Goal: Obtain resource: Download file/media

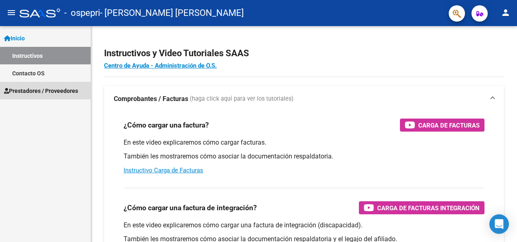
click at [35, 88] on span "Prestadores / Proveedores" at bounding box center [41, 90] width 74 height 9
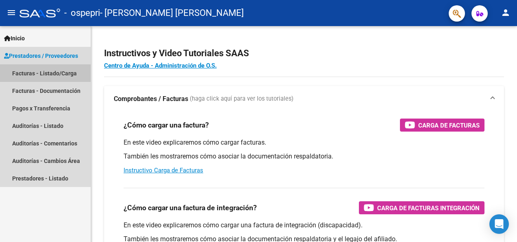
click at [35, 73] on link "Facturas - Listado/Carga" at bounding box center [45, 72] width 91 height 17
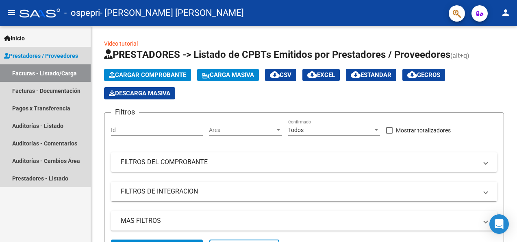
click at [28, 51] on span "Prestadores / Proveedores" at bounding box center [41, 55] width 74 height 9
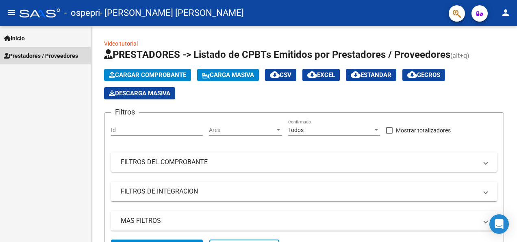
click at [31, 54] on span "Prestadores / Proveedores" at bounding box center [41, 55] width 74 height 9
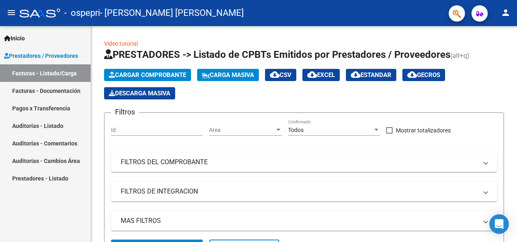
click at [37, 145] on link "Auditorías - Comentarios" at bounding box center [45, 142] width 91 height 17
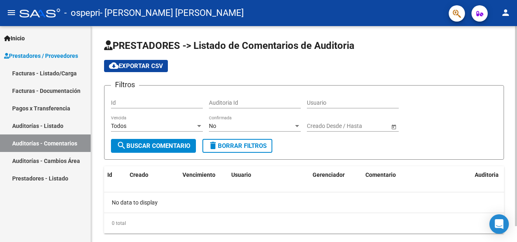
scroll to position [17, 0]
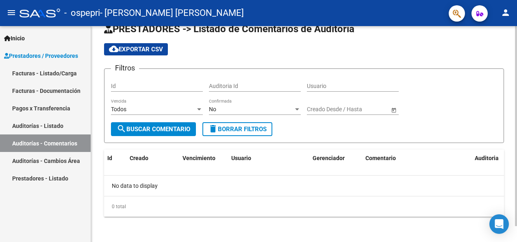
click at [511, 241] on html "menu - ospepri - [PERSON_NAME] [PERSON_NAME] person Inicio Instructivos Contact…" at bounding box center [258, 121] width 517 height 242
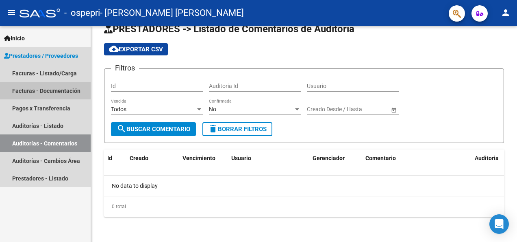
click at [26, 87] on link "Facturas - Documentación" at bounding box center [45, 90] width 91 height 17
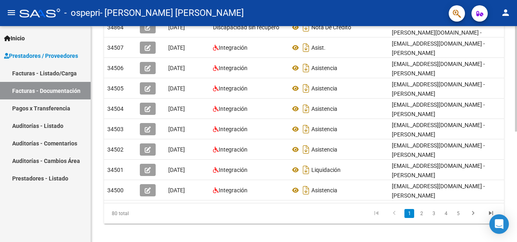
scroll to position [221, 0]
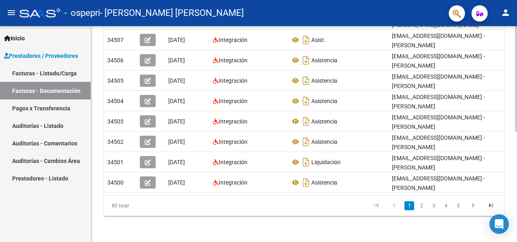
click at [511, 188] on html "menu - ospepri - [PERSON_NAME] [PERSON_NAME] person Inicio Instructivos Contact…" at bounding box center [258, 121] width 517 height 242
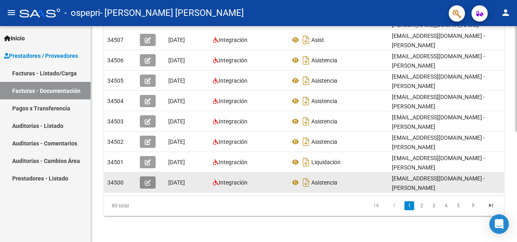
click at [148, 183] on icon "button" at bounding box center [148, 182] width 6 height 6
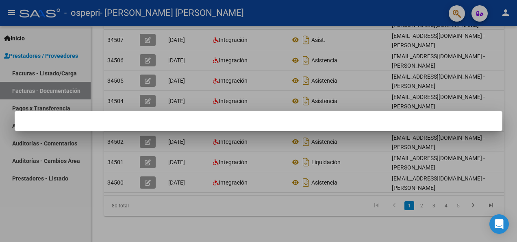
click at [474, 209] on div at bounding box center [258, 121] width 517 height 242
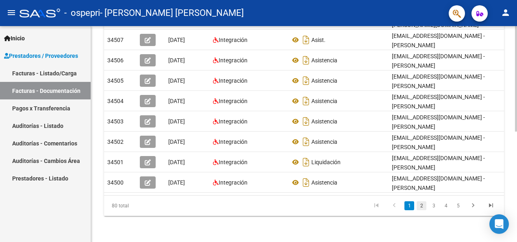
click at [422, 210] on link "2" at bounding box center [422, 205] width 10 height 9
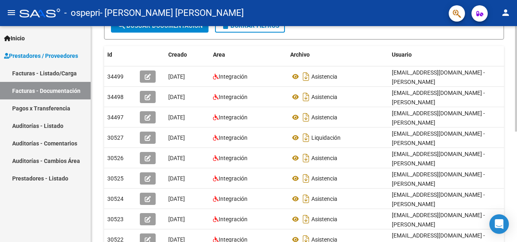
scroll to position [150, 0]
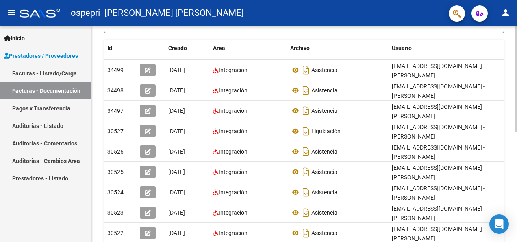
click at [511, 127] on html "menu - ospepri - [PERSON_NAME] [PERSON_NAME] person Inicio Instructivos Contact…" at bounding box center [258, 121] width 517 height 242
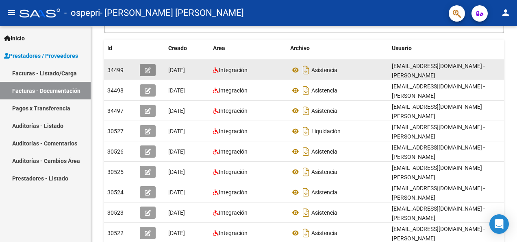
click at [150, 69] on icon "button" at bounding box center [148, 70] width 6 height 6
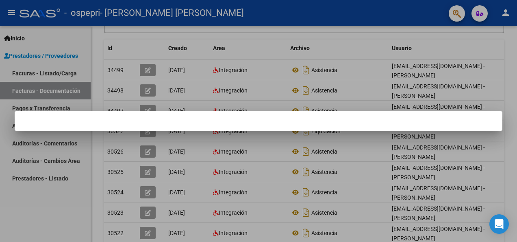
click at [147, 90] on div at bounding box center [258, 121] width 517 height 242
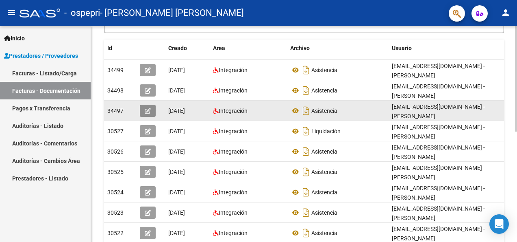
click at [151, 111] on icon "button" at bounding box center [148, 111] width 6 height 6
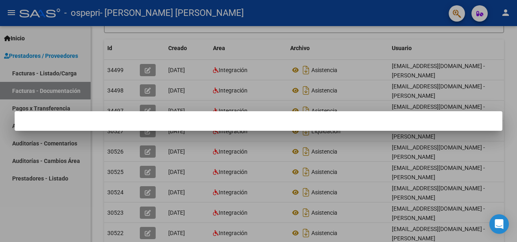
click at [151, 133] on div at bounding box center [258, 121] width 517 height 242
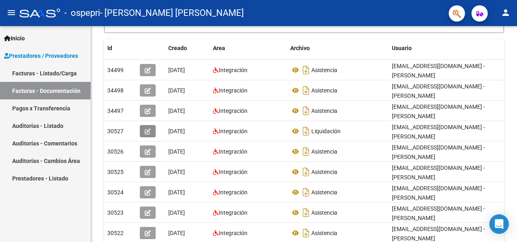
click at [151, 133] on icon "button" at bounding box center [148, 131] width 6 height 6
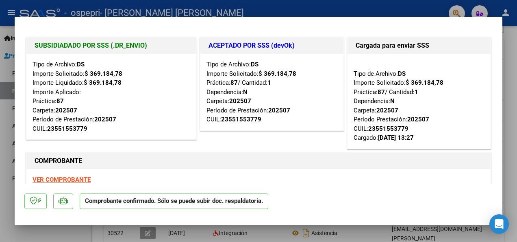
click at [148, 151] on div "COMPROBANTE VER COMPROBANTE ESTADO: El comprobante fue liquidado por la SSS." at bounding box center [258, 179] width 469 height 57
click at [511, 110] on div at bounding box center [258, 121] width 517 height 242
type input "$ 0,00"
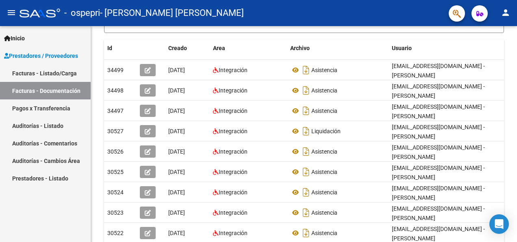
click at [64, 144] on link "Auditorías - Comentarios" at bounding box center [45, 142] width 91 height 17
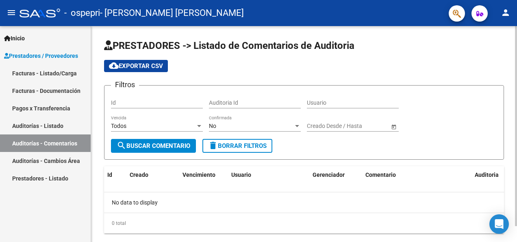
scroll to position [17, 0]
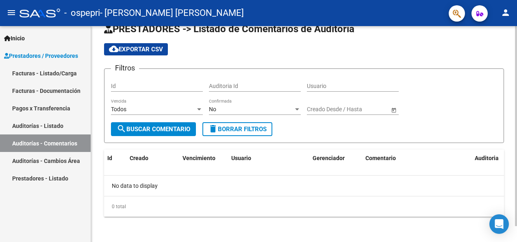
click at [511, 206] on div at bounding box center [516, 141] width 2 height 200
click at [173, 130] on span "search Buscar Comentario" at bounding box center [154, 128] width 74 height 7
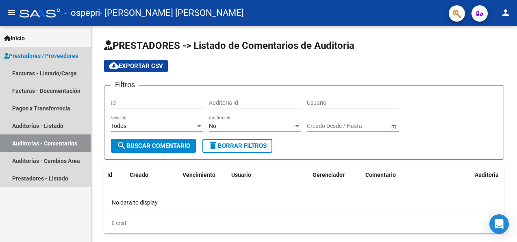
click at [36, 56] on span "Prestadores / Proveedores" at bounding box center [41, 55] width 74 height 9
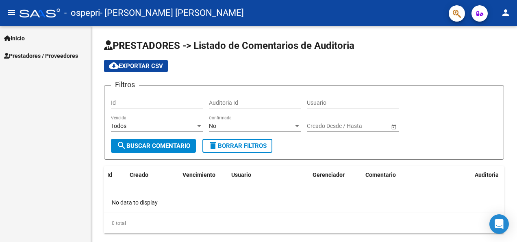
click at [33, 52] on span "Prestadores / Proveedores" at bounding box center [41, 55] width 74 height 9
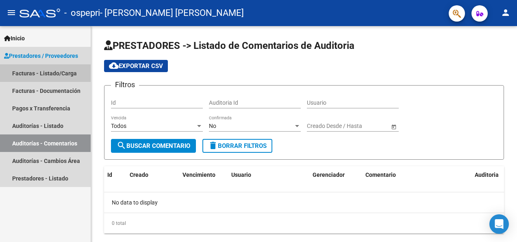
click at [32, 70] on link "Facturas - Listado/Carga" at bounding box center [45, 72] width 91 height 17
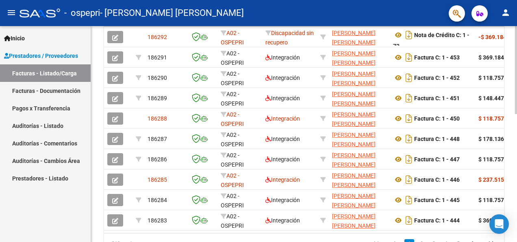
click at [511, 178] on html "menu - ospepri - [PERSON_NAME] [PERSON_NAME] person Inicio Instructivos Contact…" at bounding box center [258, 121] width 517 height 242
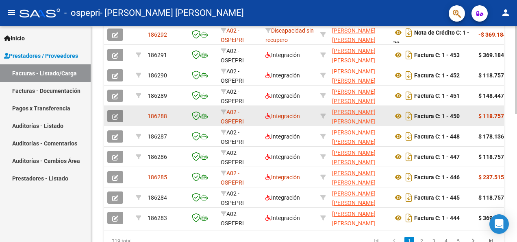
click at [116, 114] on icon "button" at bounding box center [115, 117] width 6 height 6
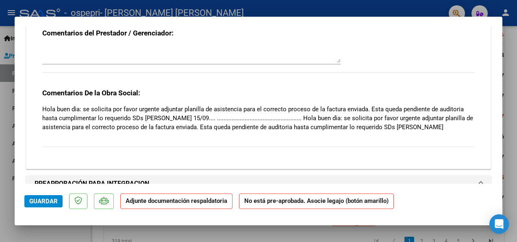
scroll to position [698, 0]
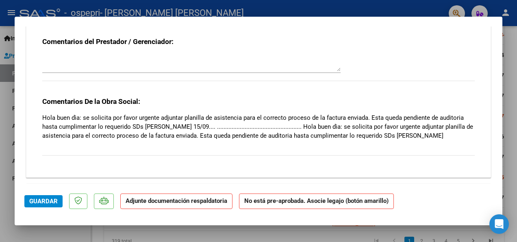
click at [412, 233] on div at bounding box center [258, 121] width 517 height 242
type input "$ 0,00"
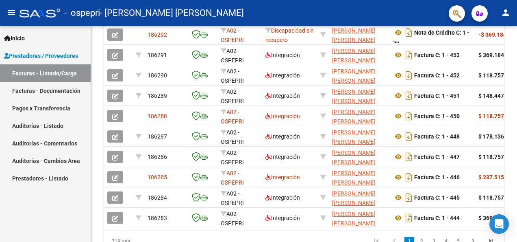
scroll to position [272, 0]
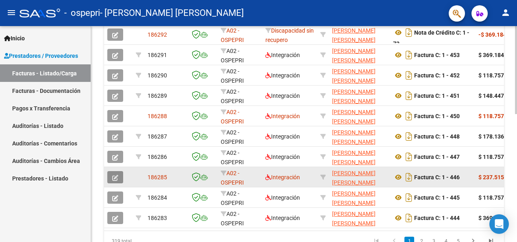
click at [115, 175] on icon "button" at bounding box center [115, 178] width 6 height 6
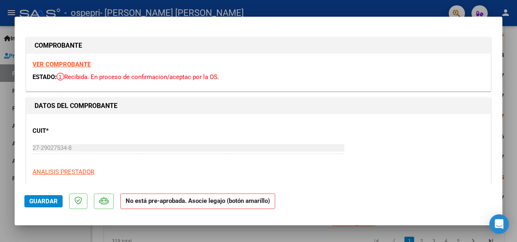
click at [117, 176] on p "ANALISIS PRESTADOR" at bounding box center [259, 171] width 452 height 9
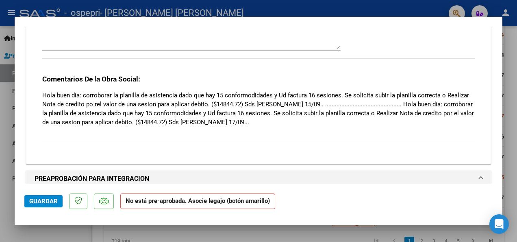
scroll to position [723, 0]
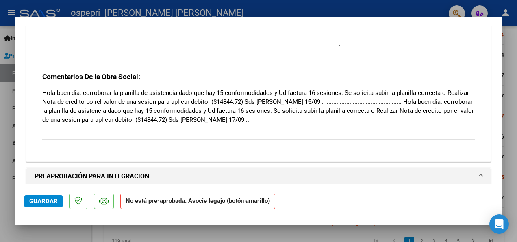
click at [511, 131] on div at bounding box center [258, 121] width 517 height 242
type input "$ 0,00"
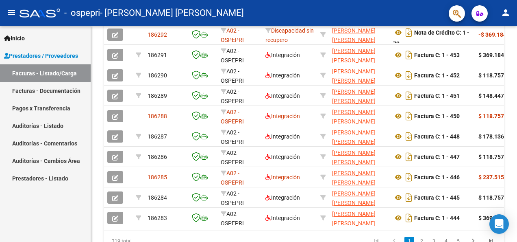
scroll to position [272, 0]
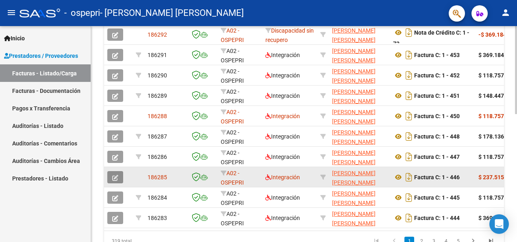
click at [117, 177] on icon "button" at bounding box center [115, 178] width 6 height 6
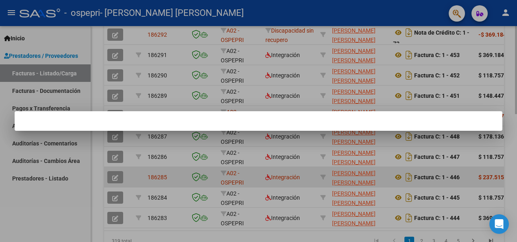
click at [117, 177] on div at bounding box center [258, 121] width 517 height 242
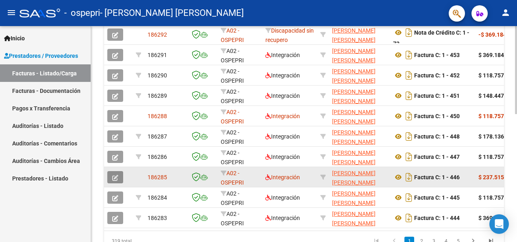
click at [115, 172] on button "button" at bounding box center [115, 177] width 16 height 12
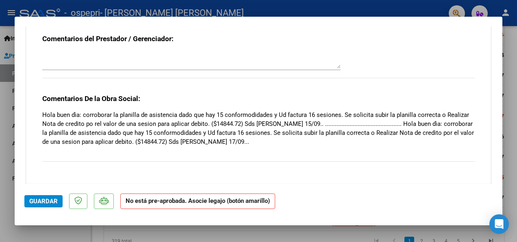
scroll to position [699, 0]
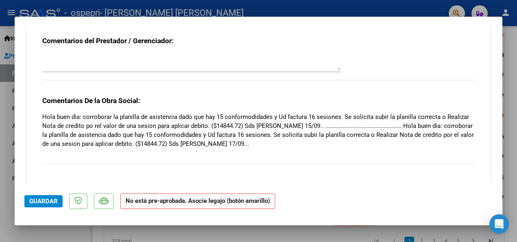
click at [511, 112] on div at bounding box center [258, 121] width 517 height 242
type input "$ 0,00"
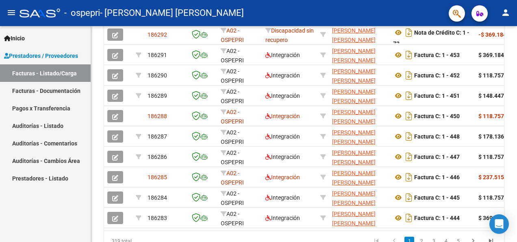
scroll to position [272, 0]
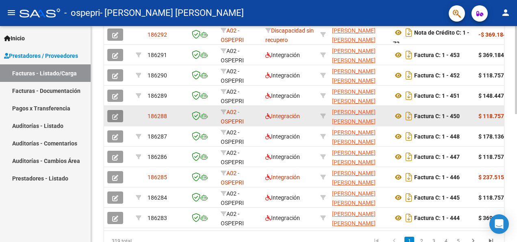
click at [118, 116] on button "button" at bounding box center [115, 116] width 16 height 12
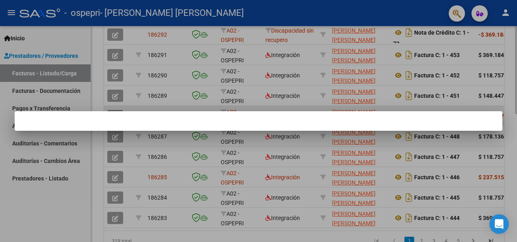
click at [118, 116] on mat-dialog-container at bounding box center [259, 121] width 488 height 20
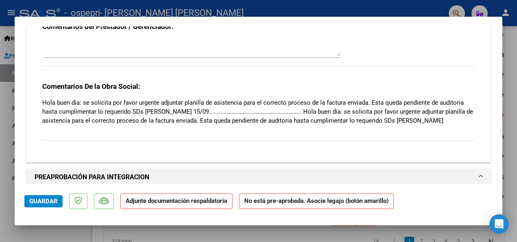
scroll to position [706, 0]
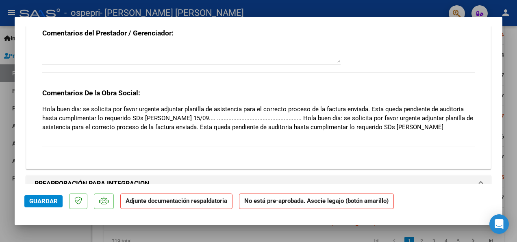
drag, startPoint x: 510, startPoint y: 131, endPoint x: 434, endPoint y: 8, distance: 145.1
click at [434, 8] on div at bounding box center [258, 121] width 517 height 242
type input "$ 0,00"
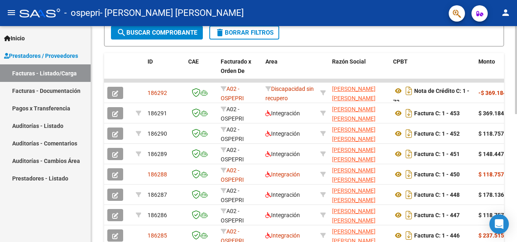
scroll to position [213, 0]
click at [511, 132] on div at bounding box center [516, 159] width 2 height 88
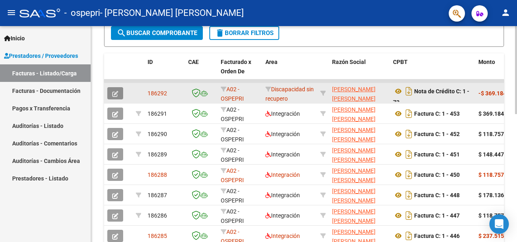
click at [115, 88] on button "button" at bounding box center [115, 93] width 16 height 12
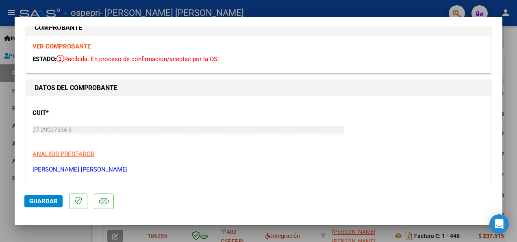
scroll to position [13, 0]
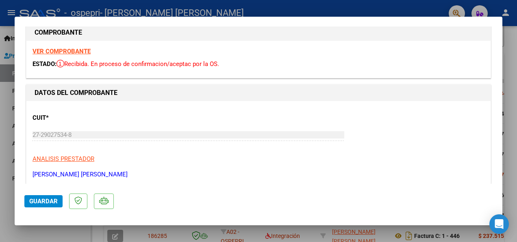
click at [511, 74] on html "menu - ospepri - [PERSON_NAME] [PERSON_NAME] person Inicio Instructivos Contact…" at bounding box center [258, 121] width 517 height 242
click at [511, 80] on div at bounding box center [258, 121] width 517 height 242
type input "$ 0,00"
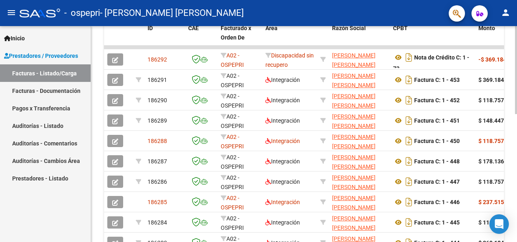
scroll to position [251, 0]
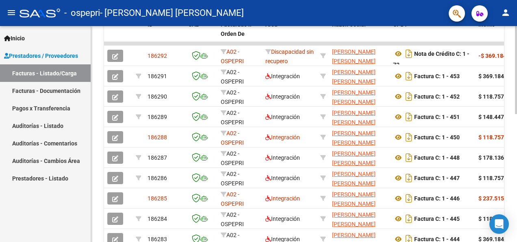
click at [511, 141] on div at bounding box center [516, 174] width 2 height 88
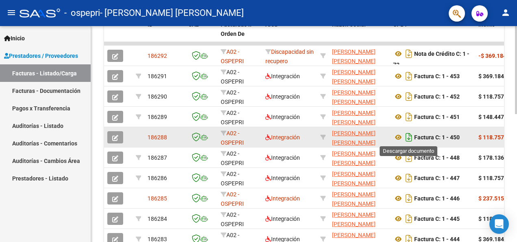
click at [412, 137] on icon "Descargar documento" at bounding box center [409, 137] width 11 height 13
click at [399, 138] on icon at bounding box center [398, 137] width 11 height 10
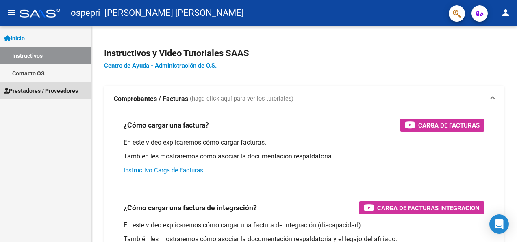
click at [33, 88] on span "Prestadores / Proveedores" at bounding box center [41, 90] width 74 height 9
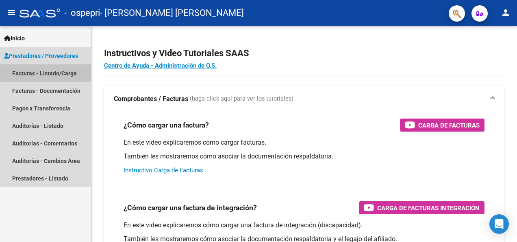
click at [26, 70] on link "Facturas - Listado/Carga" at bounding box center [45, 72] width 91 height 17
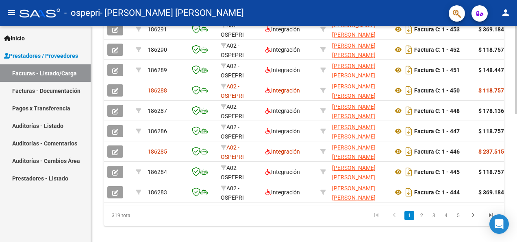
scroll to position [313, 0]
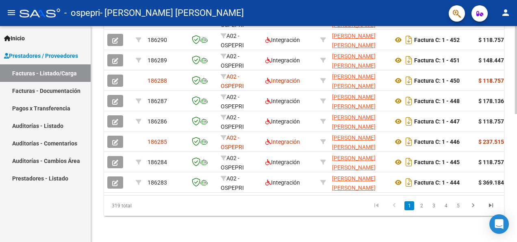
click at [511, 199] on html "menu - ospepri - [PERSON_NAME] [PERSON_NAME] person Inicio Instructivos Contact…" at bounding box center [258, 121] width 517 height 242
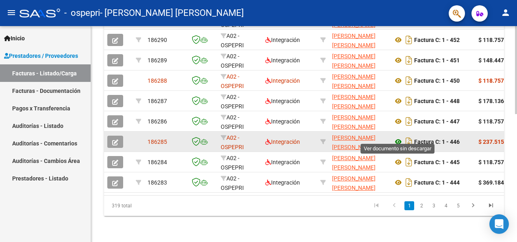
click at [398, 137] on icon at bounding box center [398, 142] width 11 height 10
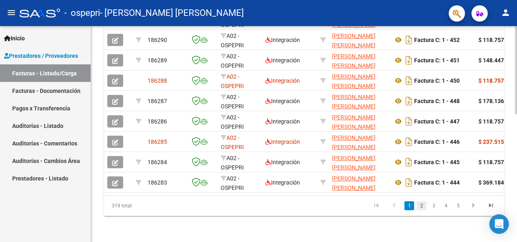
click at [421, 208] on link "2" at bounding box center [422, 205] width 10 height 9
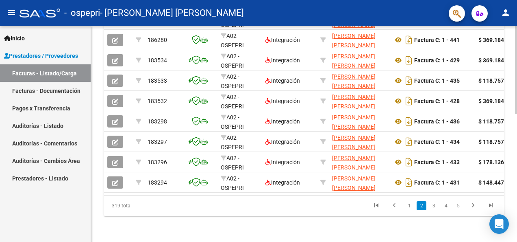
click at [511, 202] on html "menu - ospepri - [PERSON_NAME] [PERSON_NAME] person Inicio Instructivos Contact…" at bounding box center [258, 121] width 517 height 242
click at [511, 187] on html "menu - ospepri - [PERSON_NAME] [PERSON_NAME] person Inicio Instructivos Contact…" at bounding box center [258, 121] width 517 height 242
click at [434, 203] on link "3" at bounding box center [434, 205] width 10 height 9
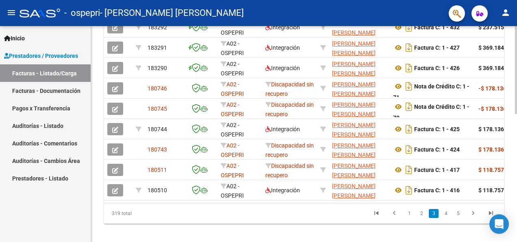
scroll to position [304, 0]
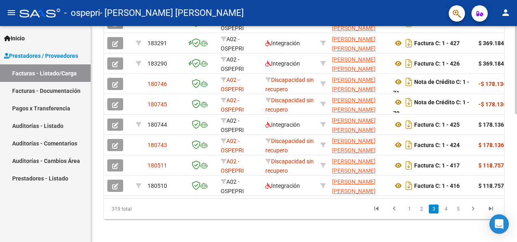
click at [511, 169] on html "menu - ospepri - [PERSON_NAME] [PERSON_NAME] person Inicio Instructivos Contact…" at bounding box center [258, 121] width 517 height 242
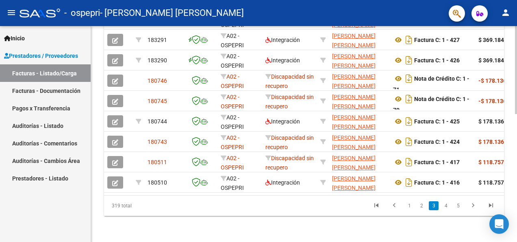
click at [445, 207] on link "4" at bounding box center [446, 205] width 10 height 9
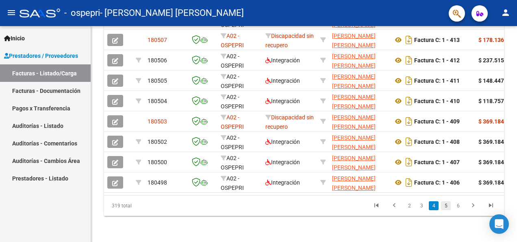
click at [446, 204] on link "5" at bounding box center [446, 205] width 10 height 9
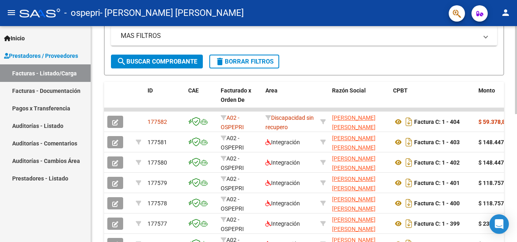
scroll to position [182, 0]
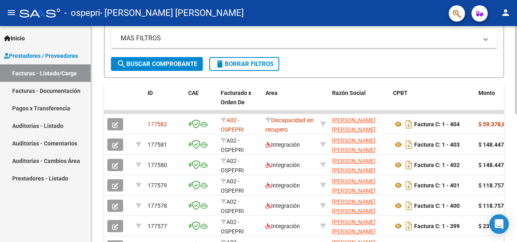
click at [511, 122] on div "Video tutorial PRESTADORES -> Listado de CPBTs Emitidos por Prestadores / Prove…" at bounding box center [305, 105] width 428 height 523
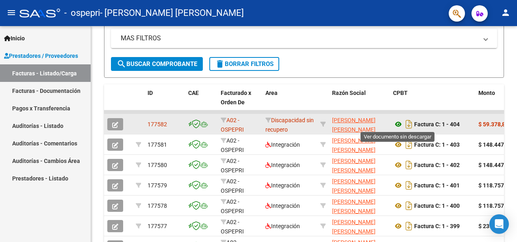
click at [397, 121] on icon at bounding box center [398, 124] width 11 height 10
